Goal: Find specific page/section: Find specific page/section

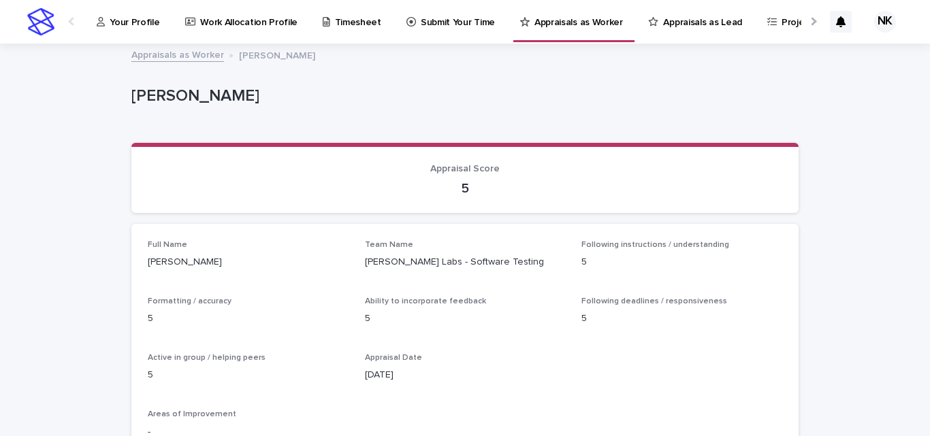
click at [647, 30] on link "Appraisals as Lead" at bounding box center [697, 21] width 101 height 42
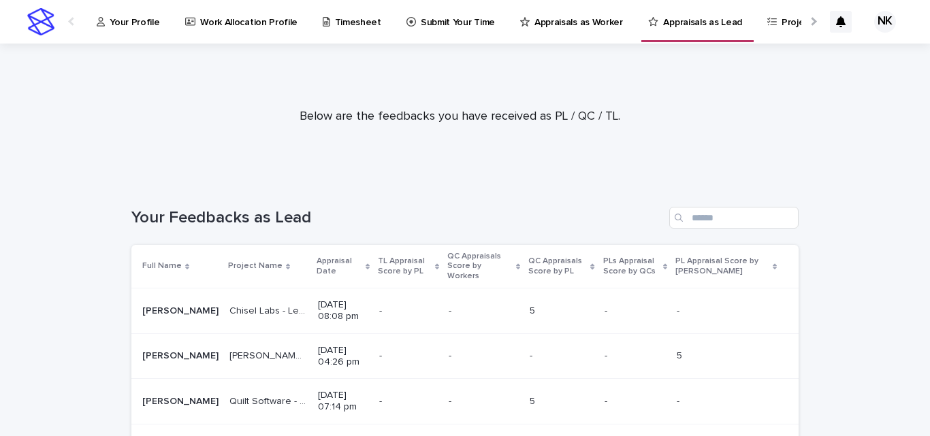
click at [317, 259] on p "Appraisal Date" at bounding box center [340, 266] width 46 height 25
click at [317, 255] on p "Appraisal Date" at bounding box center [340, 266] width 46 height 25
click at [317, 257] on p "Appraisal Date" at bounding box center [340, 266] width 46 height 25
click at [317, 261] on p "Appraisal Date" at bounding box center [340, 266] width 46 height 25
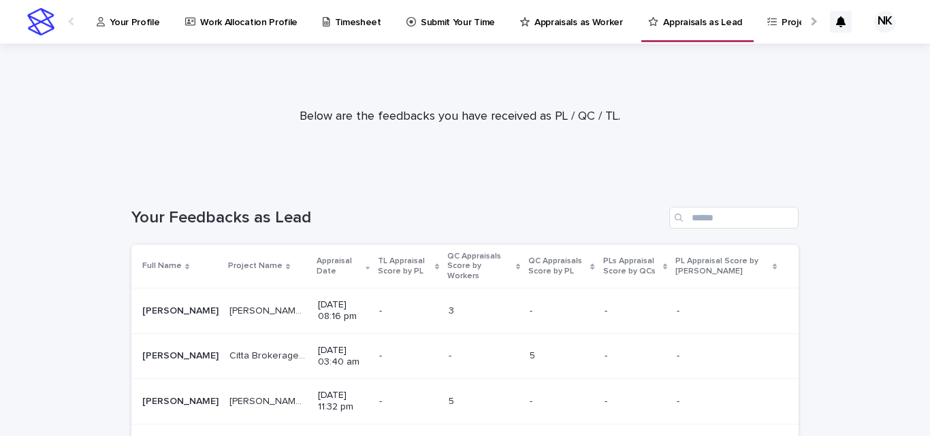
click at [525, 29] on link "Appraisals as Worker" at bounding box center [574, 21] width 110 height 42
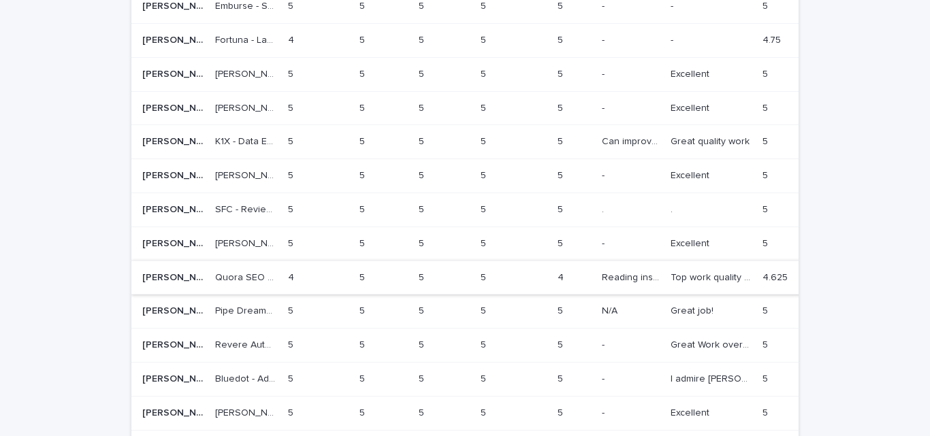
scroll to position [477, 0]
